Goal: Task Accomplishment & Management: Complete application form

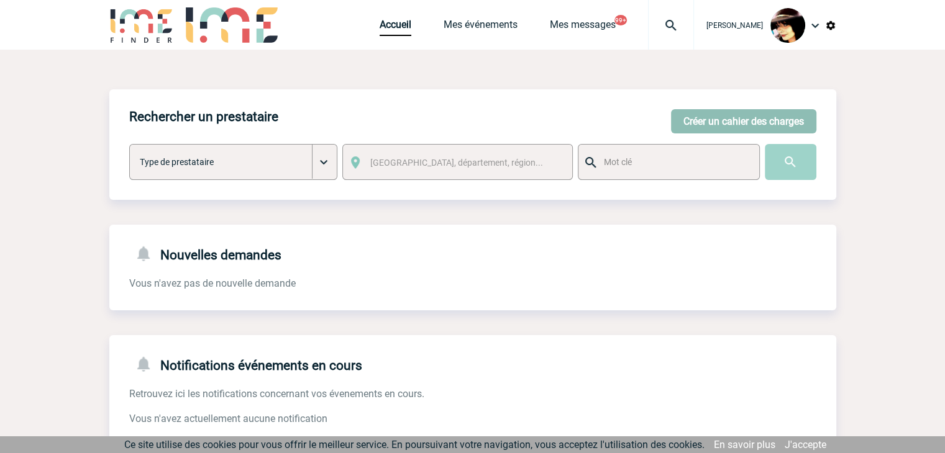
click at [702, 120] on button "Créer un cahier des charges" at bounding box center [743, 121] width 145 height 24
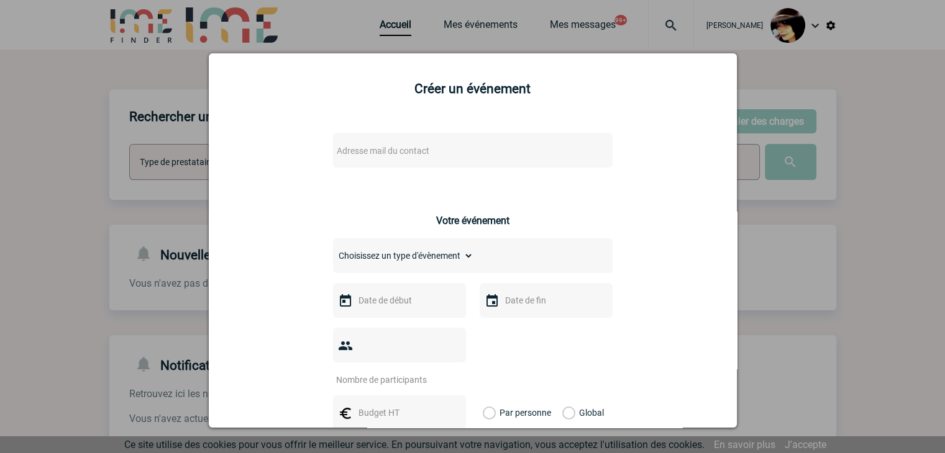
click at [447, 152] on span "Adresse mail du contact" at bounding box center [440, 150] width 217 height 17
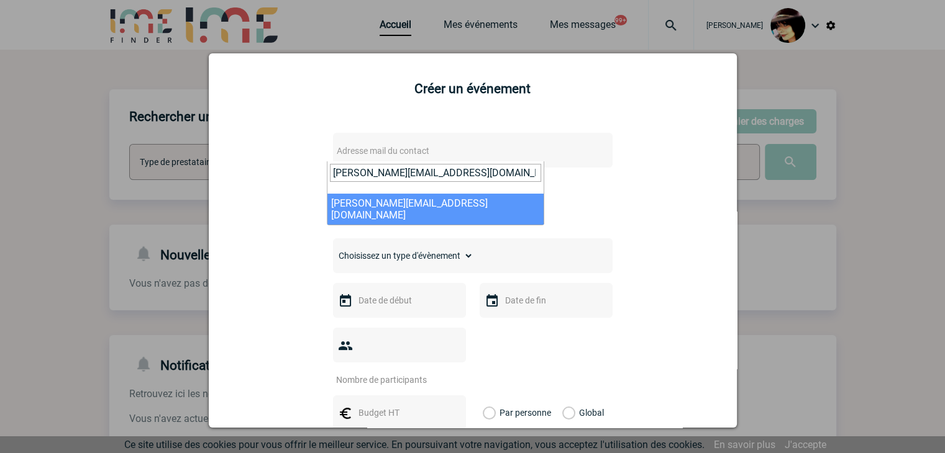
type input "[PERSON_NAME][EMAIL_ADDRESS][DOMAIN_NAME]"
select select "122891"
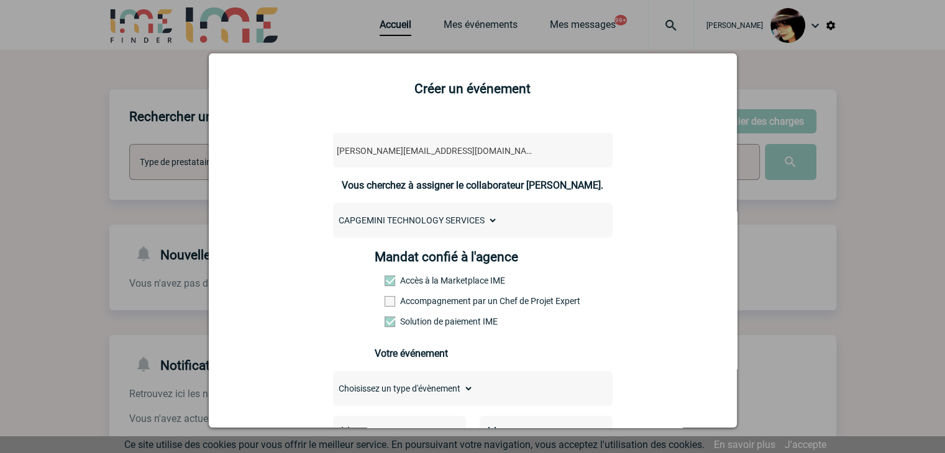
click at [467, 151] on span "[PERSON_NAME][EMAIL_ADDRESS][DOMAIN_NAME]" at bounding box center [440, 150] width 217 height 17
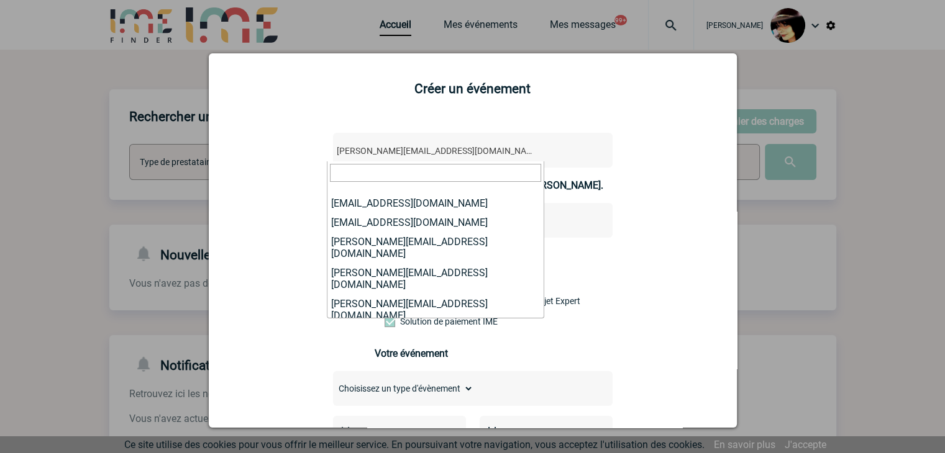
scroll to position [144676, 0]
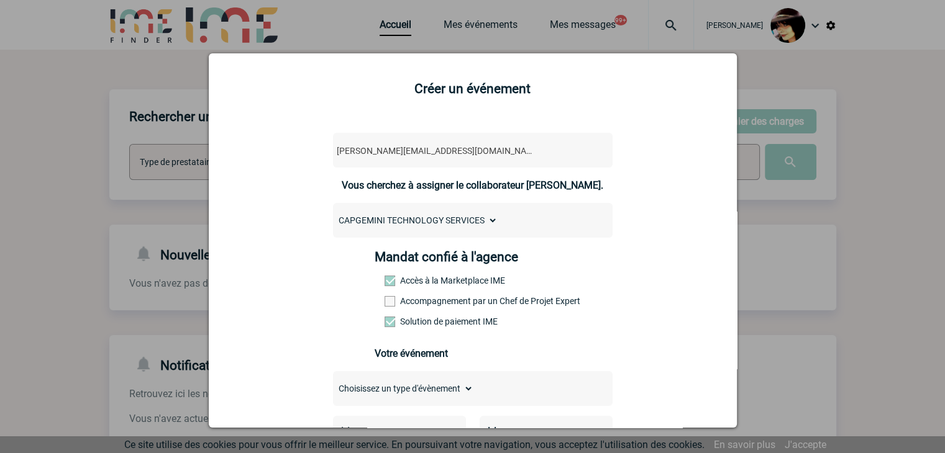
drag, startPoint x: 467, startPoint y: 150, endPoint x: 303, endPoint y: 147, distance: 164.0
click at [468, 152] on span "[PERSON_NAME][EMAIL_ADDRESS][DOMAIN_NAME]" at bounding box center [440, 150] width 217 height 17
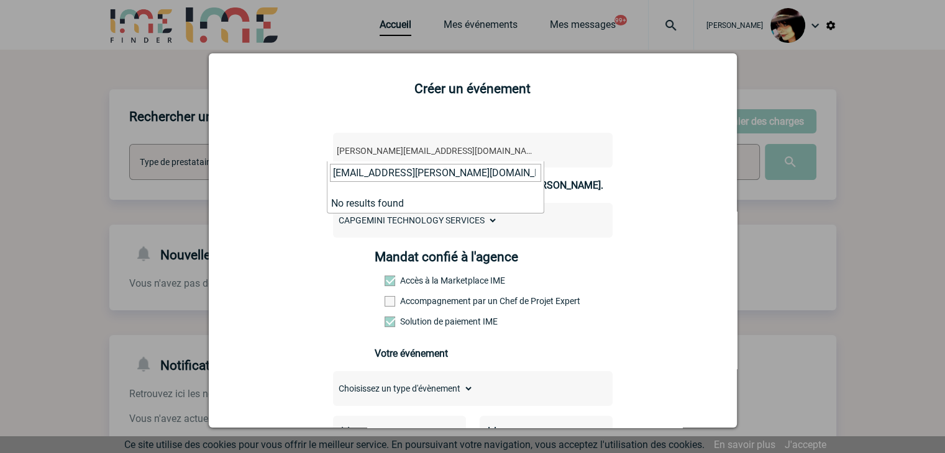
scroll to position [0, 0]
type input "[EMAIL_ADDRESS][PERSON_NAME][DOMAIN_NAME]"
drag, startPoint x: 923, startPoint y: 247, endPoint x: 861, endPoint y: 189, distance: 84.8
click at [922, 247] on div at bounding box center [472, 226] width 945 height 453
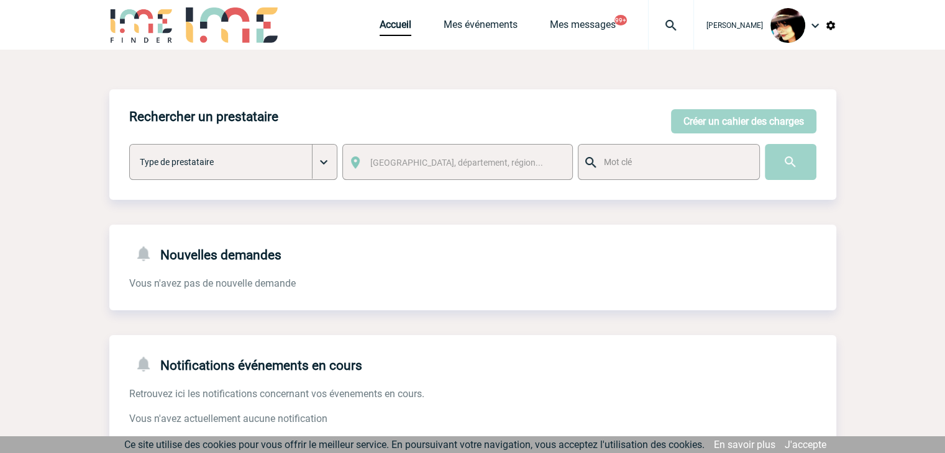
click at [660, 25] on body "[PERSON_NAME] Accueil Mes événements 99+" at bounding box center [472, 380] width 945 height 761
click at [660, 25] on img at bounding box center [670, 25] width 45 height 15
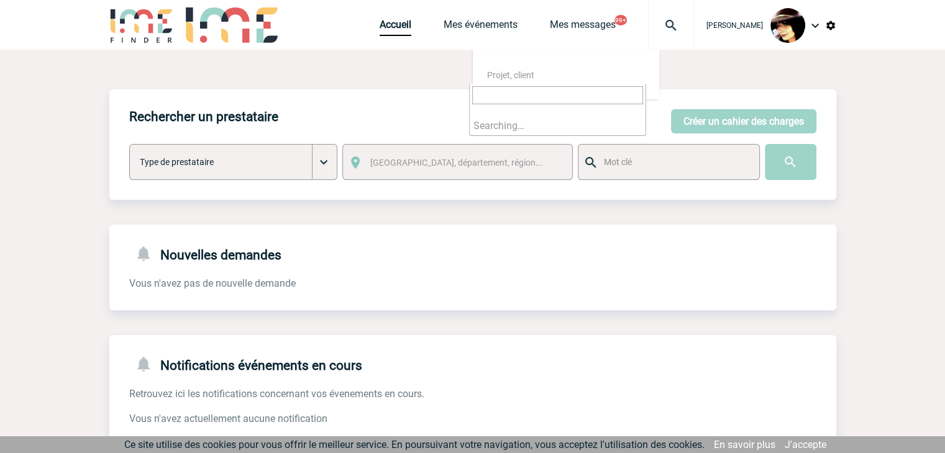
click at [520, 96] on input "search" at bounding box center [557, 95] width 171 height 18
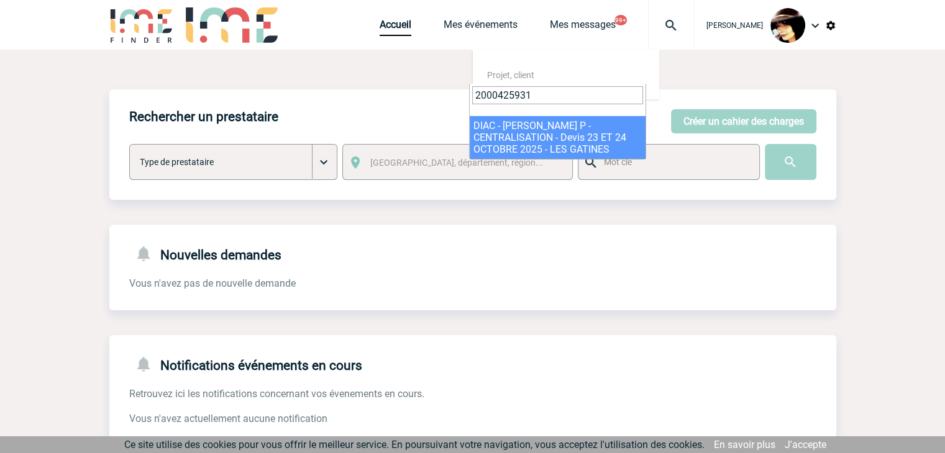
type input "2000425931"
select select "25432"
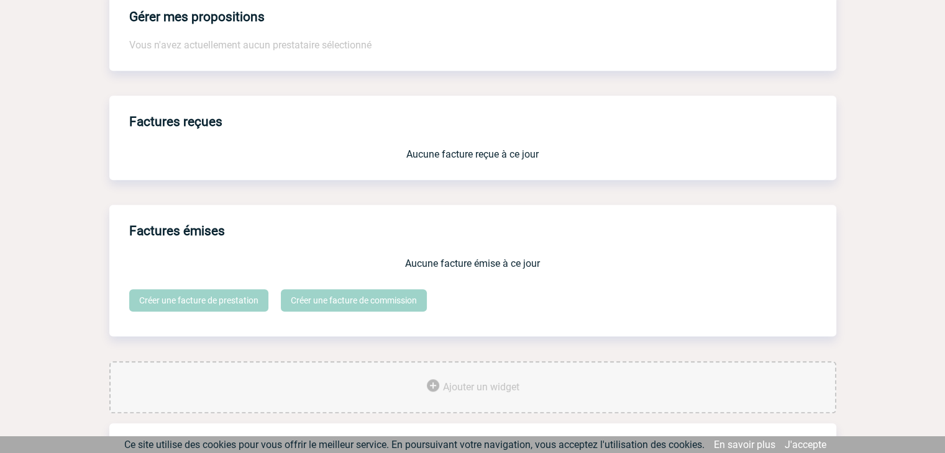
scroll to position [1027, 0]
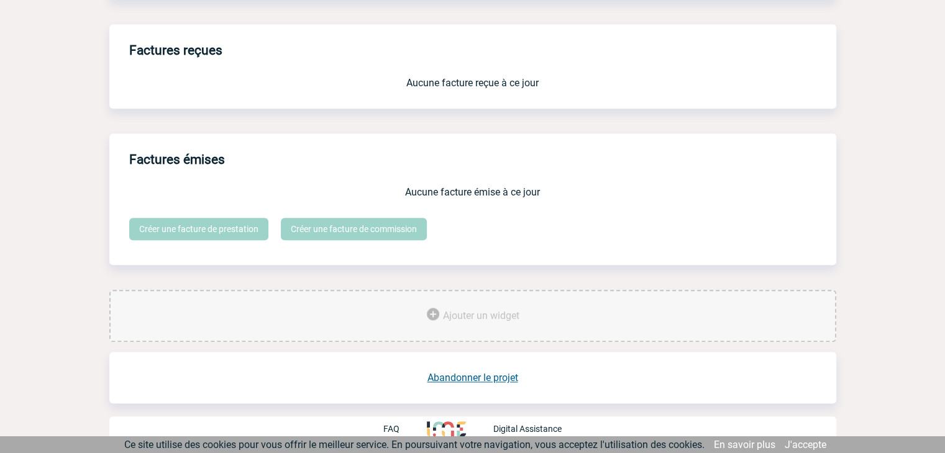
click at [462, 381] on link "Abandonner le projet" at bounding box center [472, 378] width 91 height 12
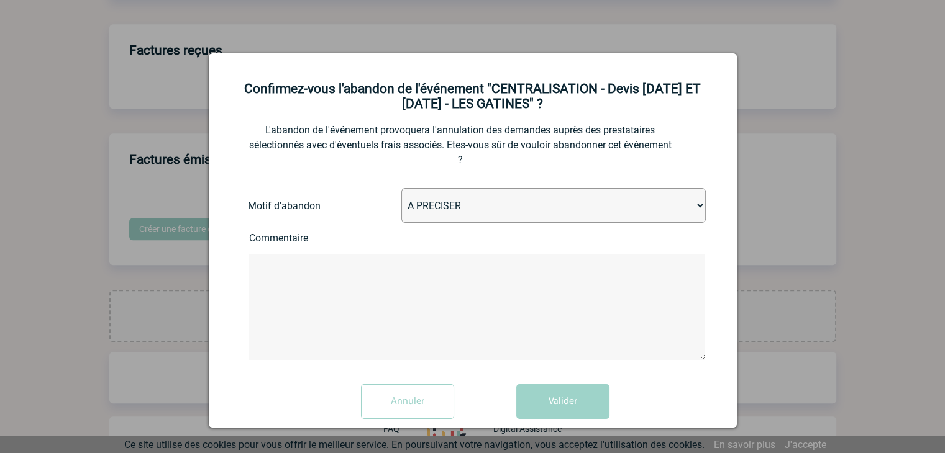
click at [510, 209] on select "A PRECISER Projet annulé Projet reporté Evénement organisé en interne A fait ap…" at bounding box center [553, 205] width 304 height 35
select select "ABANDON_PROJET_02"
click at [401, 190] on select "A PRECISER Projet annulé Projet reporté Evénement organisé en interne A fait ap…" at bounding box center [553, 205] width 304 height 35
click at [553, 401] on button "Valider" at bounding box center [562, 401] width 93 height 35
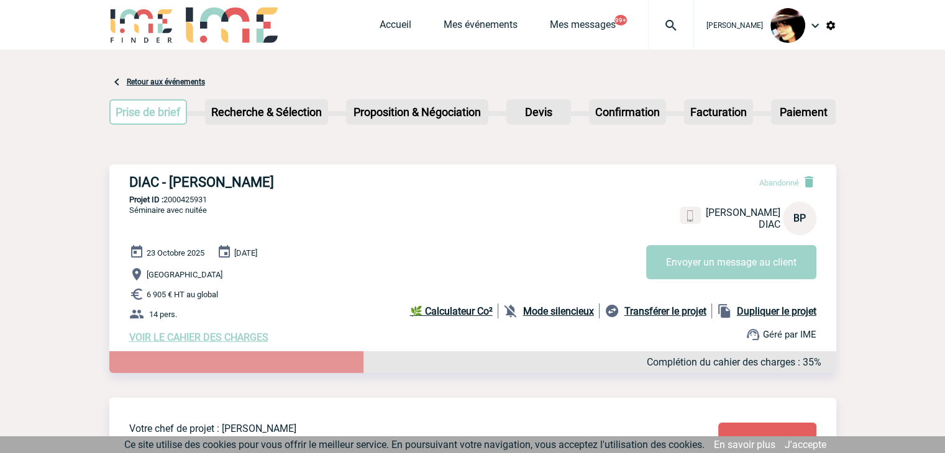
click at [659, 25] on img at bounding box center [670, 25] width 45 height 15
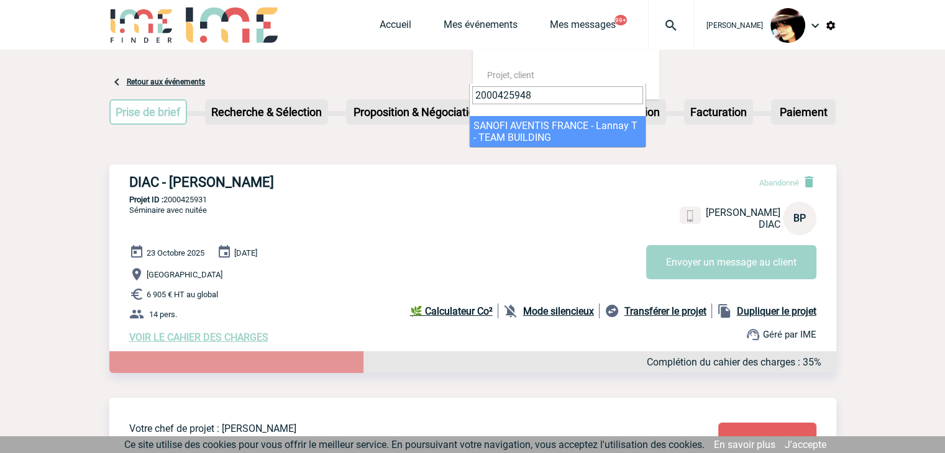
type input "2000425948"
select select "25449"
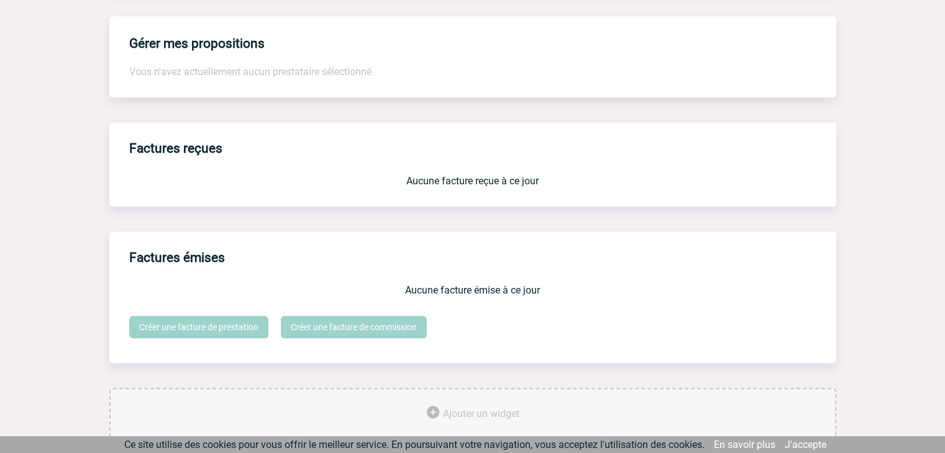
scroll to position [1043, 0]
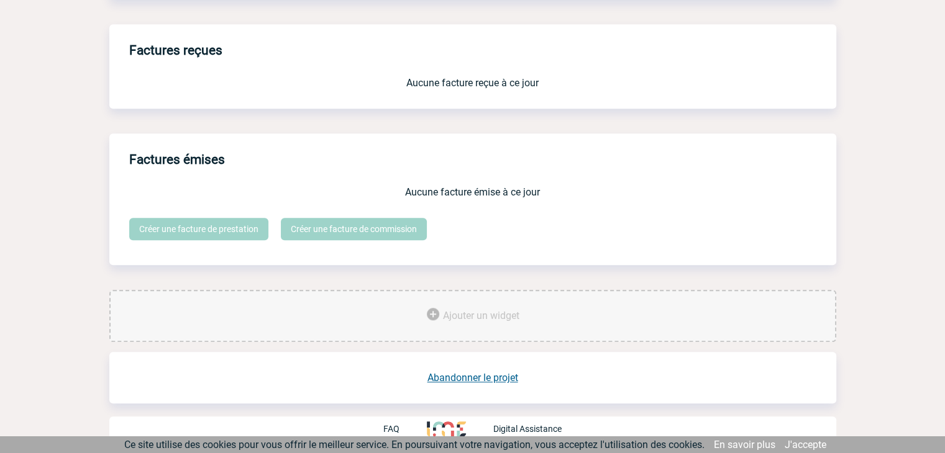
click at [479, 377] on link "Abandonner le projet" at bounding box center [472, 378] width 91 height 12
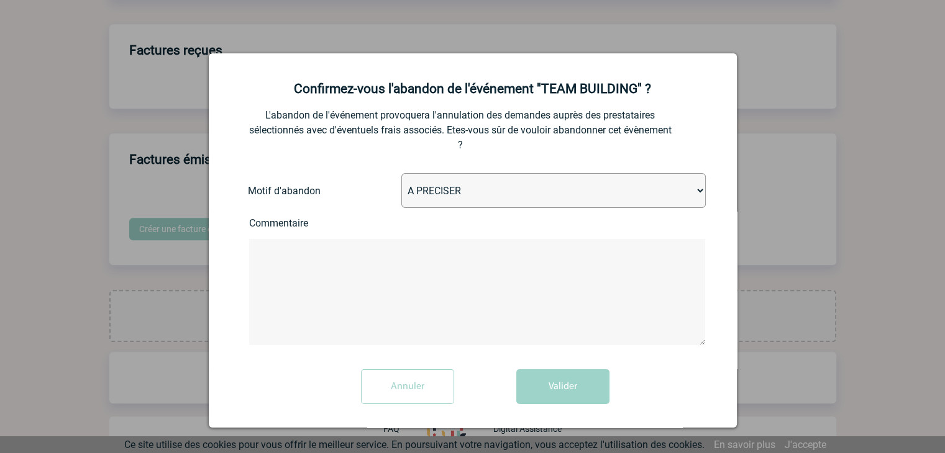
click at [455, 204] on select "A PRECISER Projet annulé Projet reporté Evénement organisé en interne A fait ap…" at bounding box center [553, 190] width 304 height 35
select select "ABANDON_PROJET_09"
click at [401, 175] on select "A PRECISER Projet annulé Projet reporté Evénement organisé en interne A fait ap…" at bounding box center [553, 190] width 304 height 35
click at [550, 399] on button "Valider" at bounding box center [562, 387] width 93 height 35
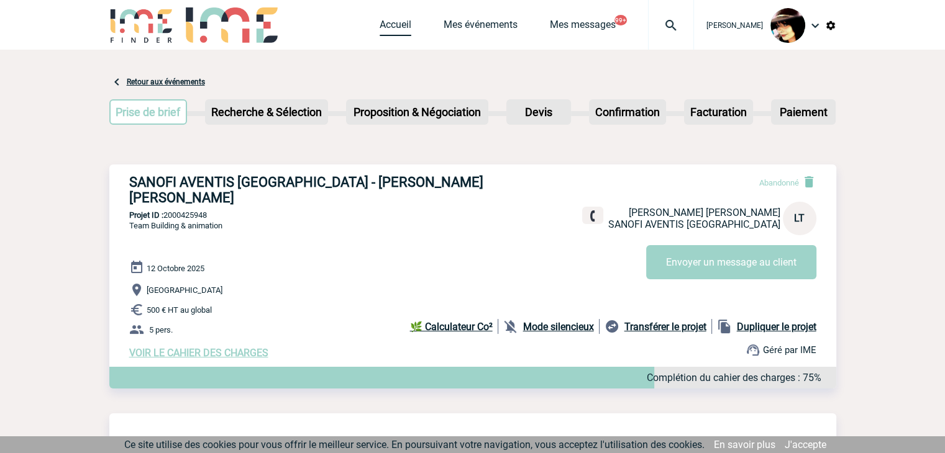
click at [381, 19] on link "Accueil" at bounding box center [395, 27] width 32 height 17
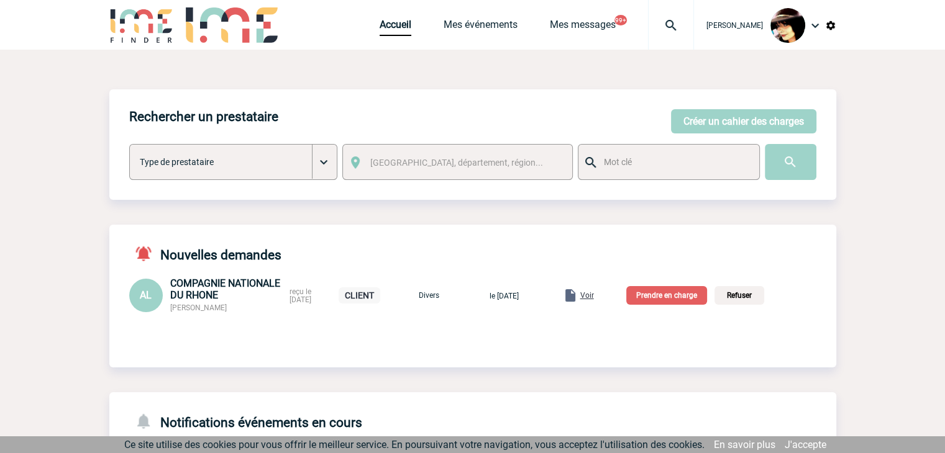
click at [594, 297] on span "Voir" at bounding box center [587, 295] width 14 height 9
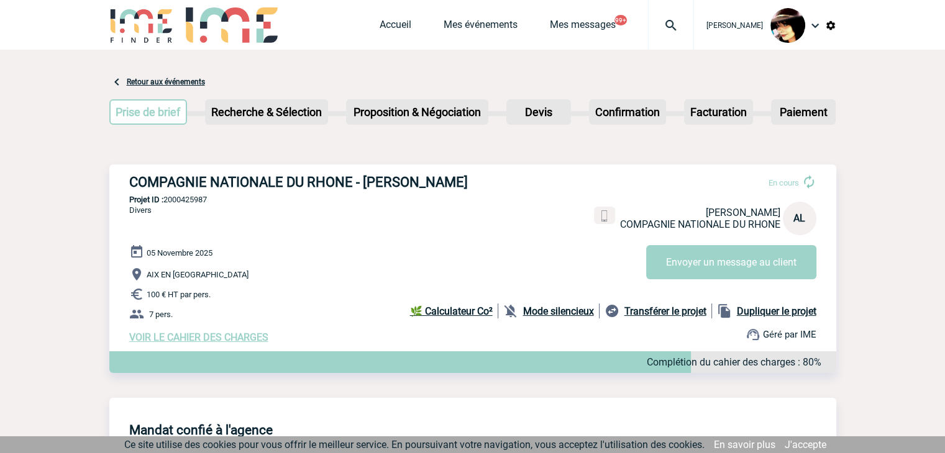
click at [224, 340] on span "VOIR LE CAHIER DES CHARGES" at bounding box center [198, 338] width 139 height 12
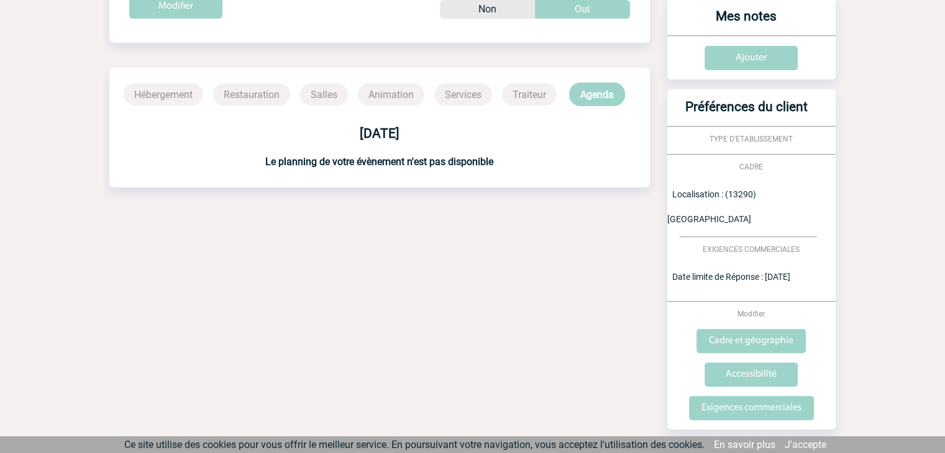
scroll to position [378, 0]
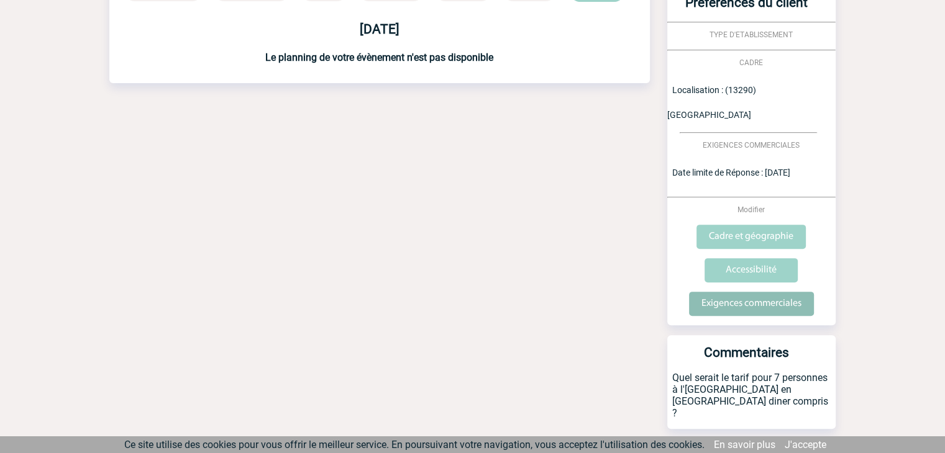
click at [725, 292] on input "Exigences commerciales" at bounding box center [751, 304] width 125 height 24
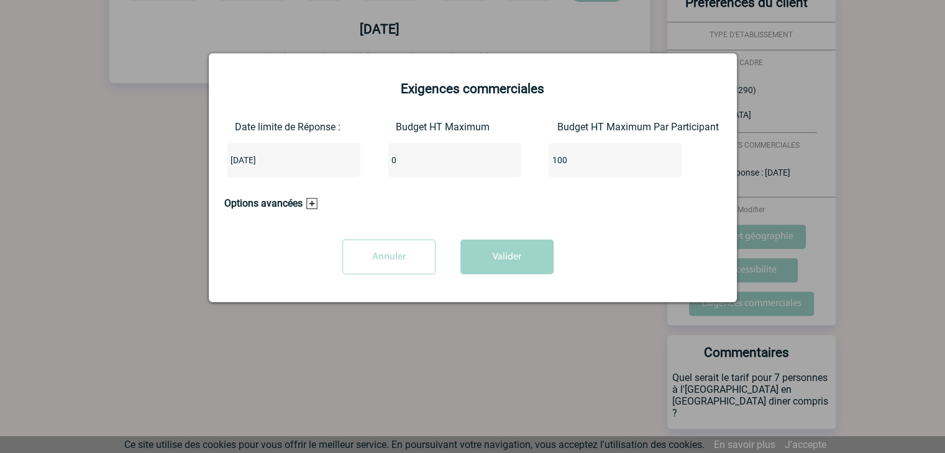
drag, startPoint x: 273, startPoint y: 160, endPoint x: 253, endPoint y: 160, distance: 19.9
click at [253, 160] on div "Date limite de Réponse : [DATE] Budget HT Maximum 0 Budget HT Maximum Par Parti…" at bounding box center [472, 154] width 497 height 66
type input "700"
click at [489, 254] on button "Valider" at bounding box center [506, 257] width 93 height 35
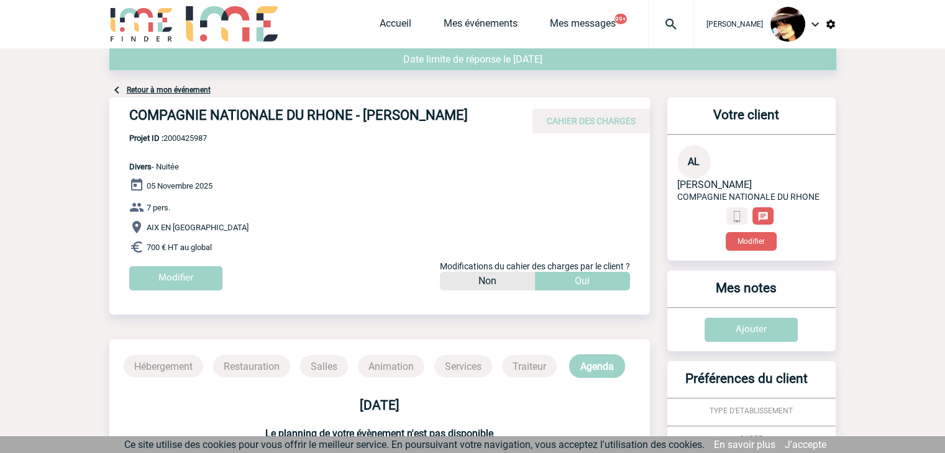
scroll to position [0, 0]
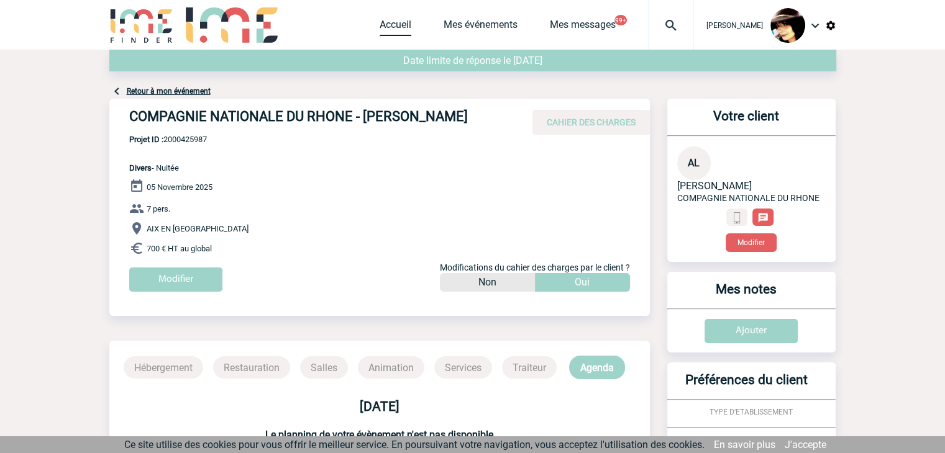
click at [379, 19] on link "Accueil" at bounding box center [395, 27] width 32 height 17
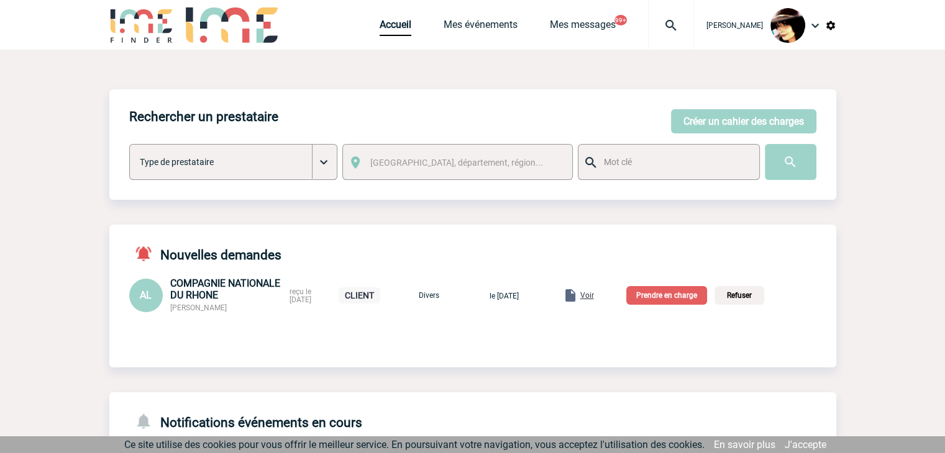
click at [696, 295] on p "Prendre en charge" at bounding box center [666, 295] width 81 height 19
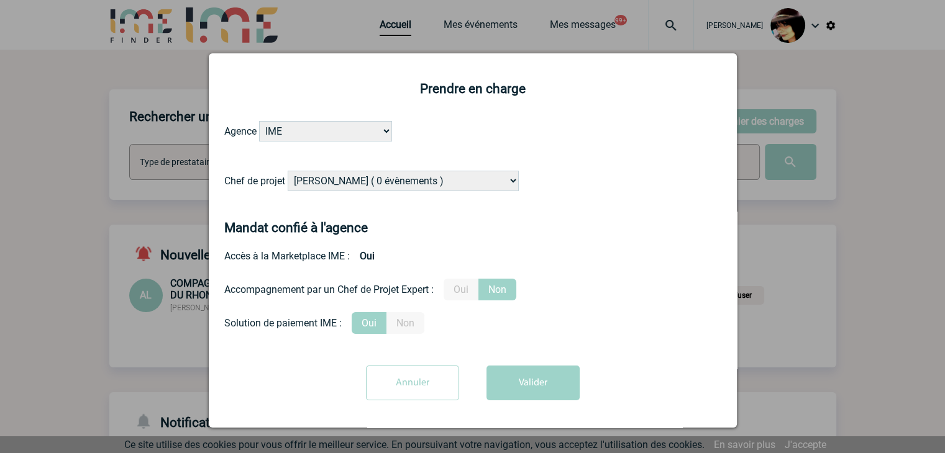
click at [435, 186] on select "Alizée VERLAGUET ( 0 évènements ) Anne-Françoise BONHOMME ( 199 évènements ) An…" at bounding box center [403, 181] width 231 height 20
select select "129834"
click at [464, 182] on select "Alizée VERLAGUET ( 0 évènements ) Anne-Françoise BONHOMME ( 199 évènements ) An…" at bounding box center [403, 181] width 231 height 20
click at [454, 292] on label "Oui" at bounding box center [460, 290] width 35 height 22
click at [0, 0] on input "Oui" at bounding box center [0, 0] width 0 height 0
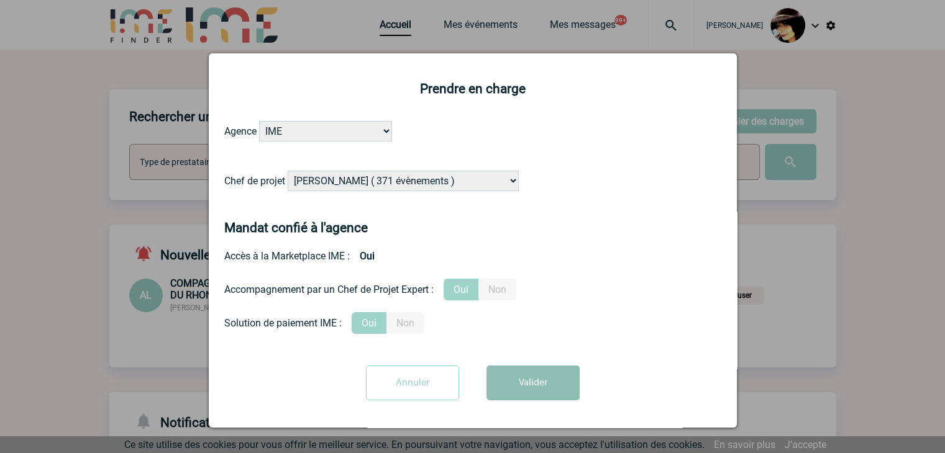
click at [519, 379] on button "Valider" at bounding box center [532, 383] width 93 height 35
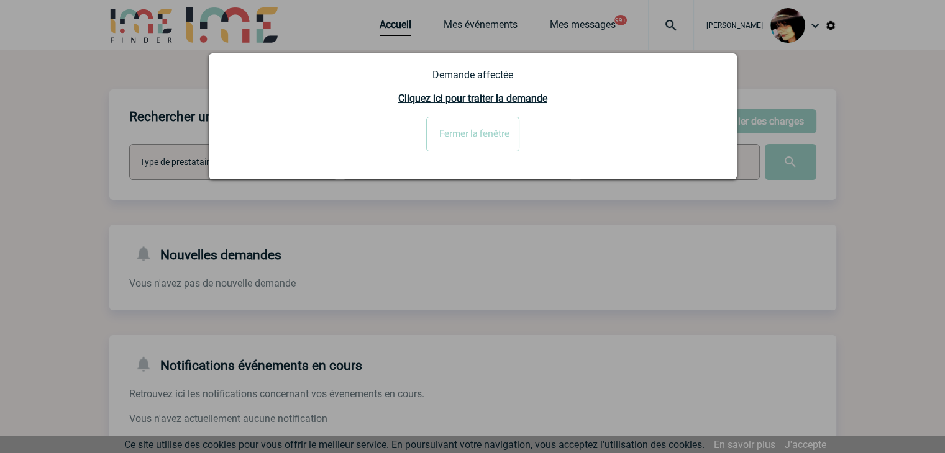
click at [491, 140] on input "Fermer la fenêtre" at bounding box center [472, 134] width 93 height 35
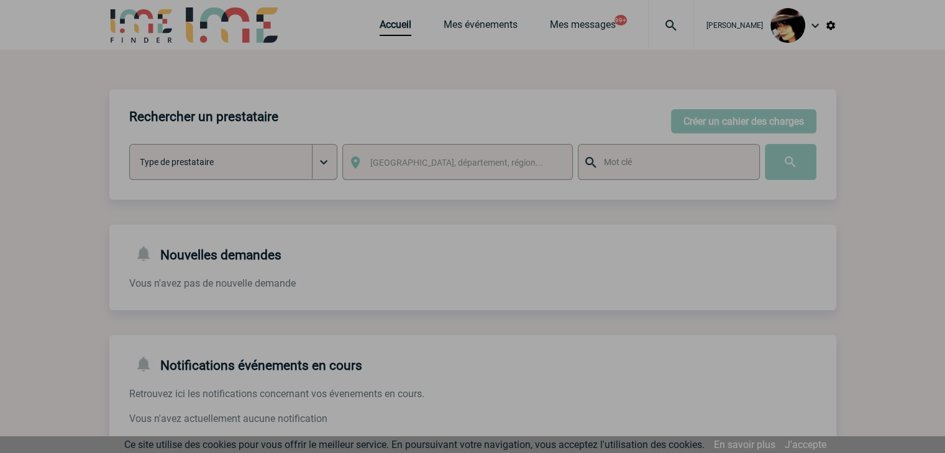
click at [707, 124] on div at bounding box center [472, 226] width 945 height 453
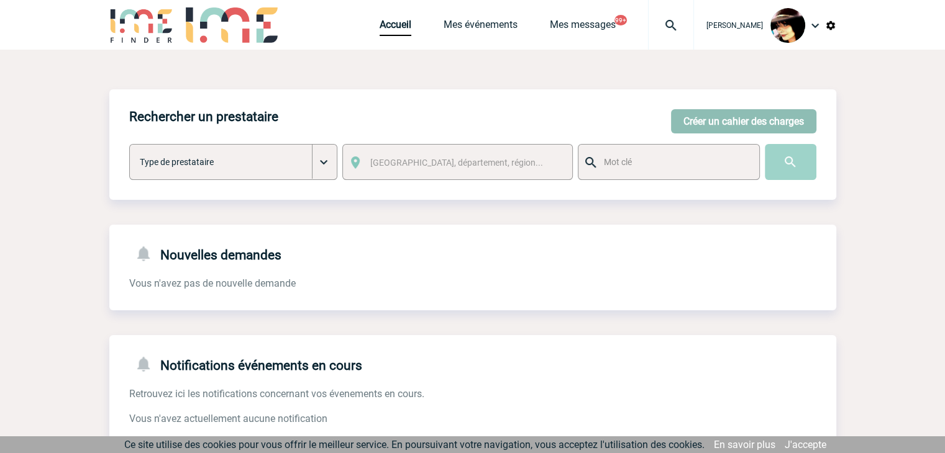
click at [710, 117] on button "Créer un cahier des charges" at bounding box center [743, 121] width 145 height 24
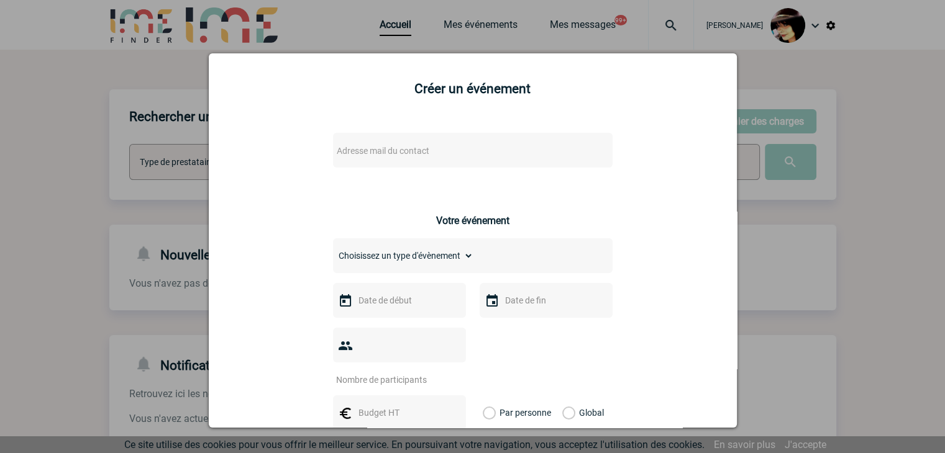
click at [469, 152] on span "Adresse mail du contact" at bounding box center [440, 150] width 217 height 17
type input "nadege.rigolet@philips.com"
click at [807, 327] on div at bounding box center [472, 226] width 945 height 453
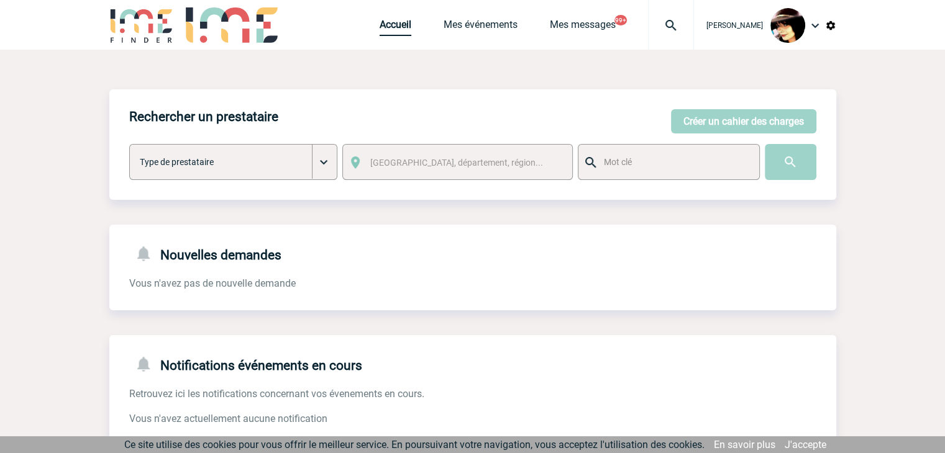
click at [379, 27] on link "Accueil" at bounding box center [395, 27] width 32 height 17
